Goal: Task Accomplishment & Management: Complete application form

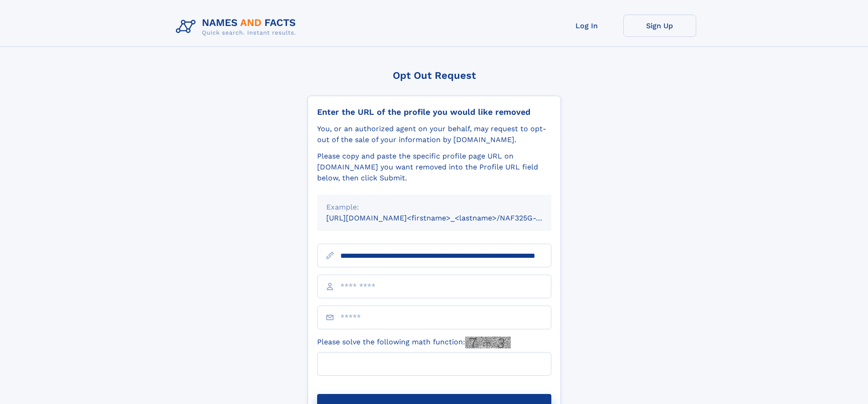
scroll to position [0, 91]
type input "**********"
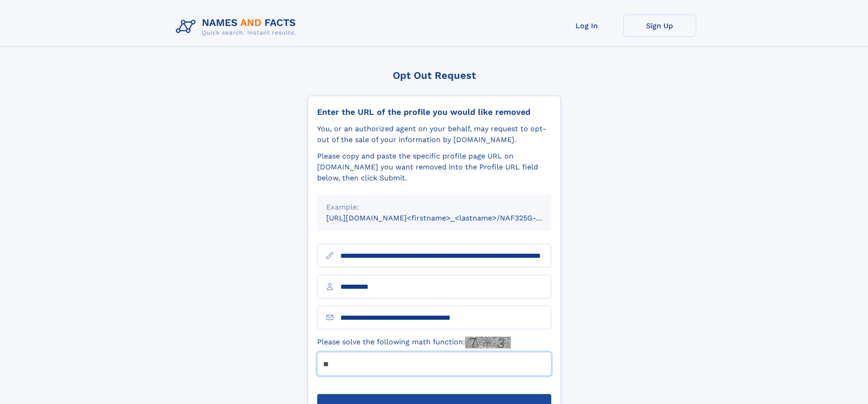
type input "**"
click at [434, 394] on button "Submit Opt Out Request" at bounding box center [434, 408] width 234 height 29
